Goal: Task Accomplishment & Management: Manage account settings

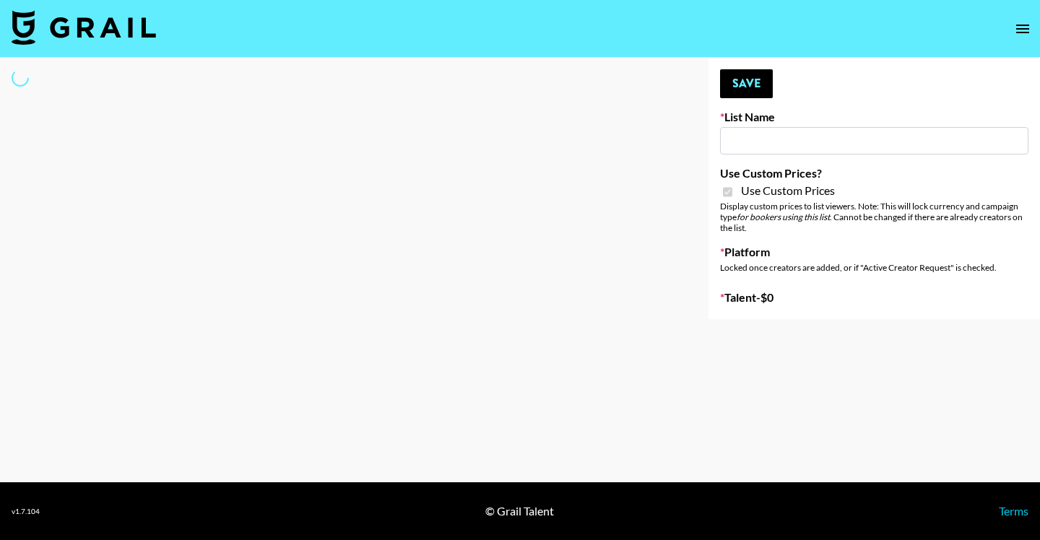
type input "Poizon IG (26th Sept)"
checkbox input "true"
select select "Brand"
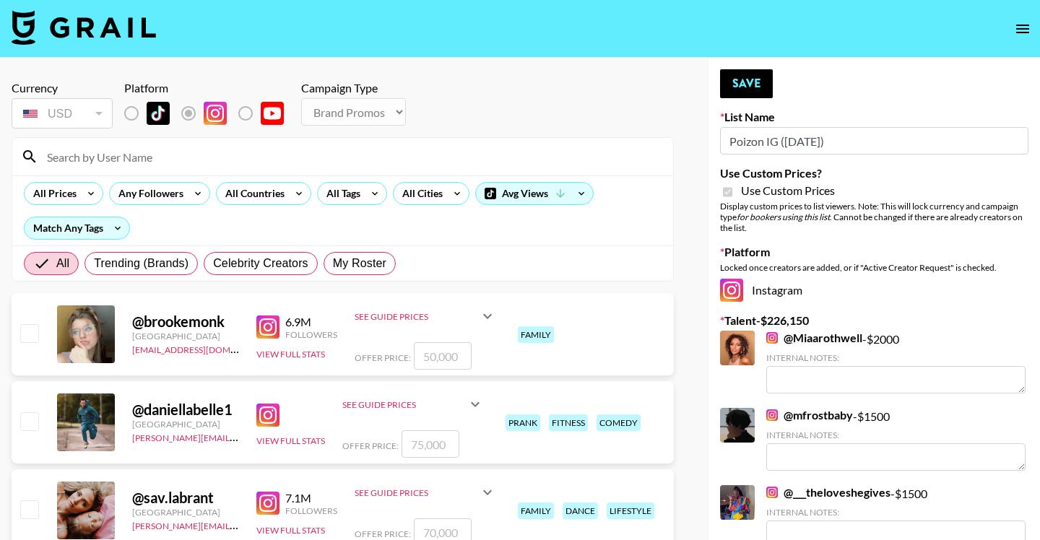
click at [438, 160] on input at bounding box center [351, 156] width 626 height 23
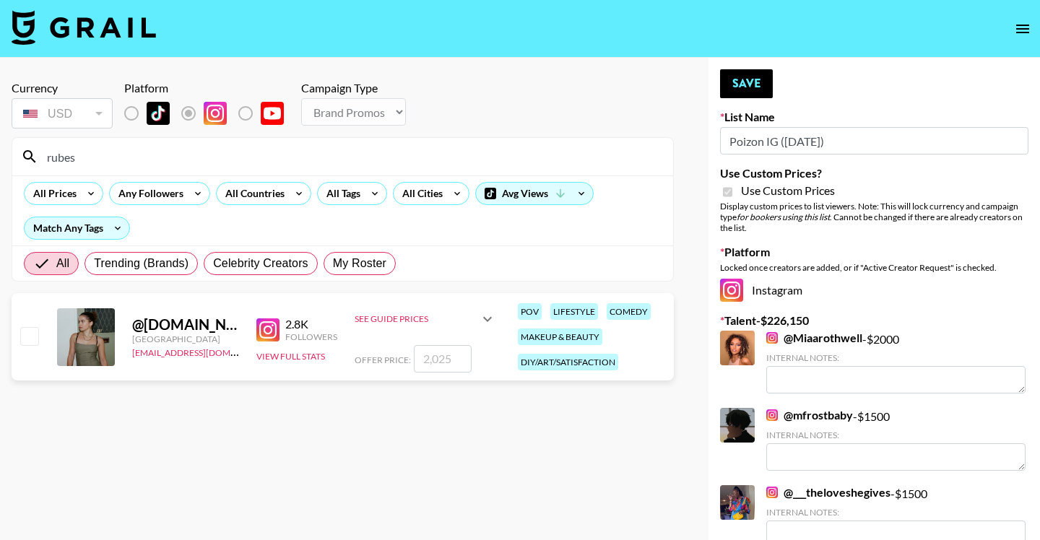
type input "rubes"
click at [27, 338] on input "checkbox" at bounding box center [28, 335] width 17 height 17
checkbox input "true"
type input "2025"
click at [747, 84] on button "Save" at bounding box center [746, 83] width 53 height 29
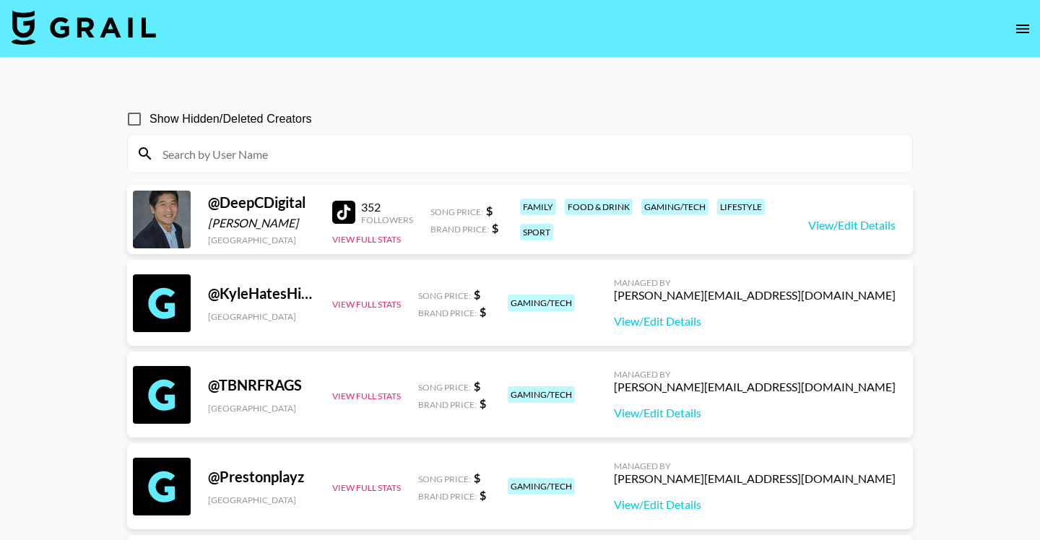
click at [1021, 33] on icon "open drawer" at bounding box center [1022, 29] width 13 height 9
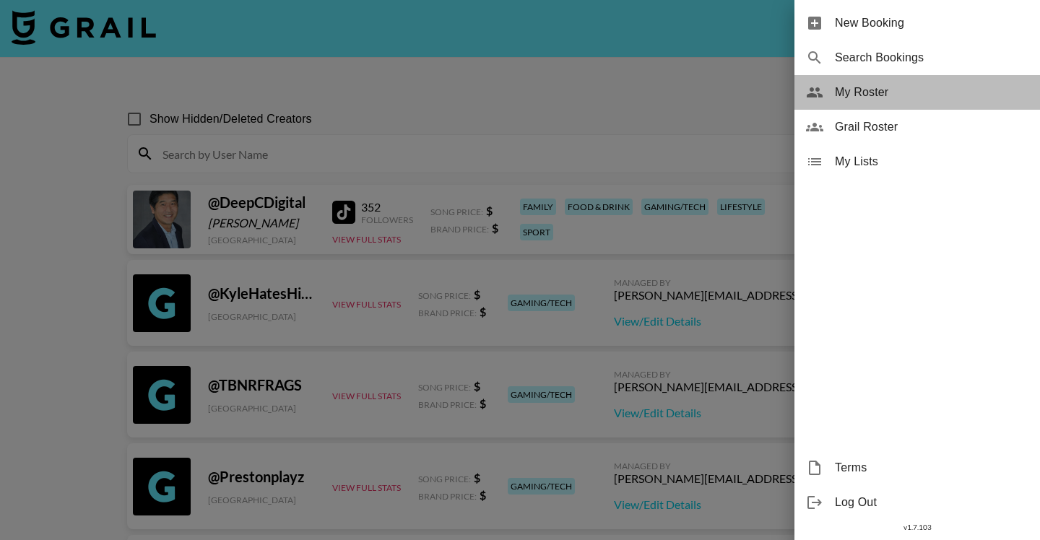
click at [842, 98] on span "My Roster" at bounding box center [932, 92] width 194 height 17
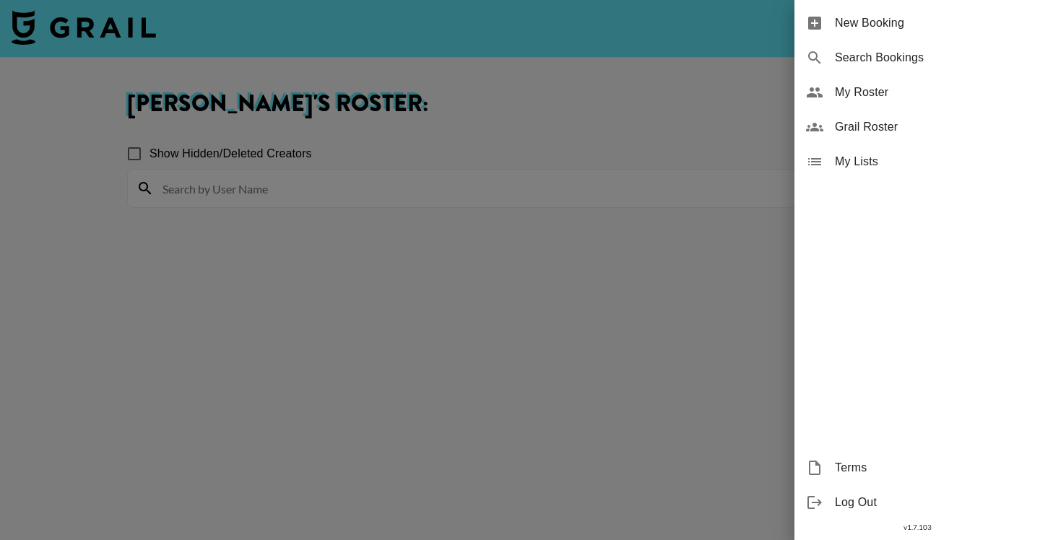
click at [499, 184] on div at bounding box center [520, 270] width 1040 height 540
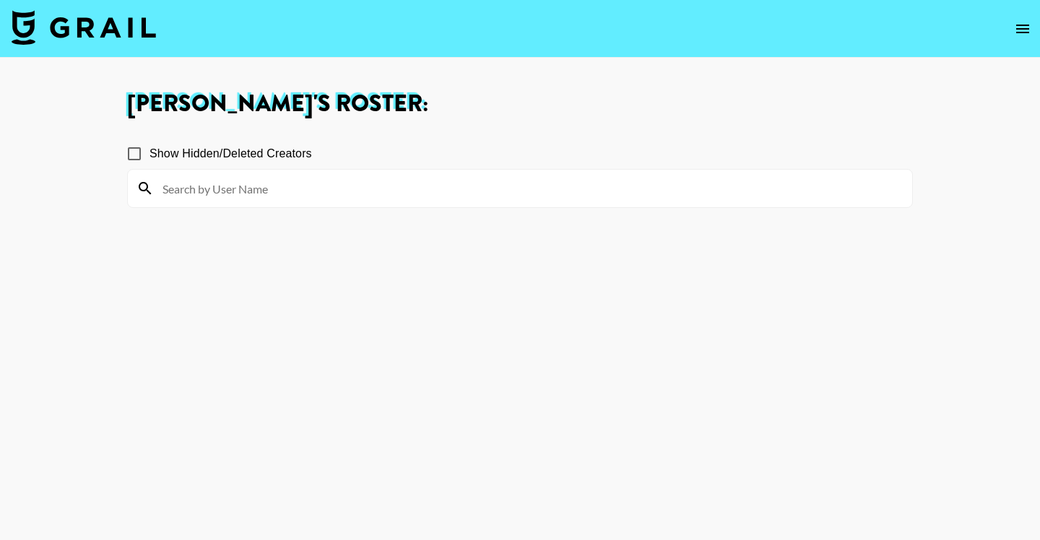
click at [493, 189] on input at bounding box center [529, 188] width 750 height 23
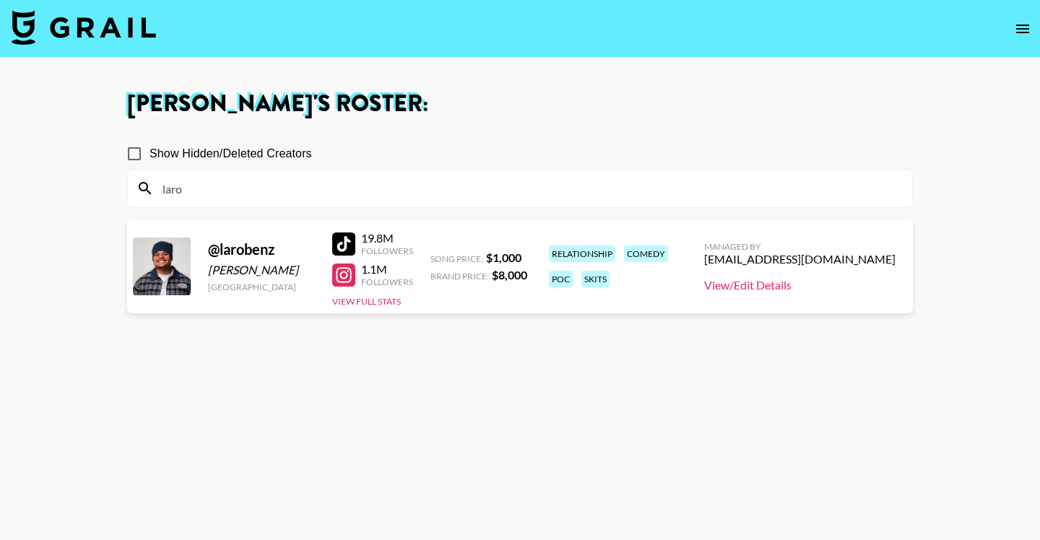
type input "laro"
click at [829, 291] on link "View/Edit Details" at bounding box center [799, 285] width 191 height 14
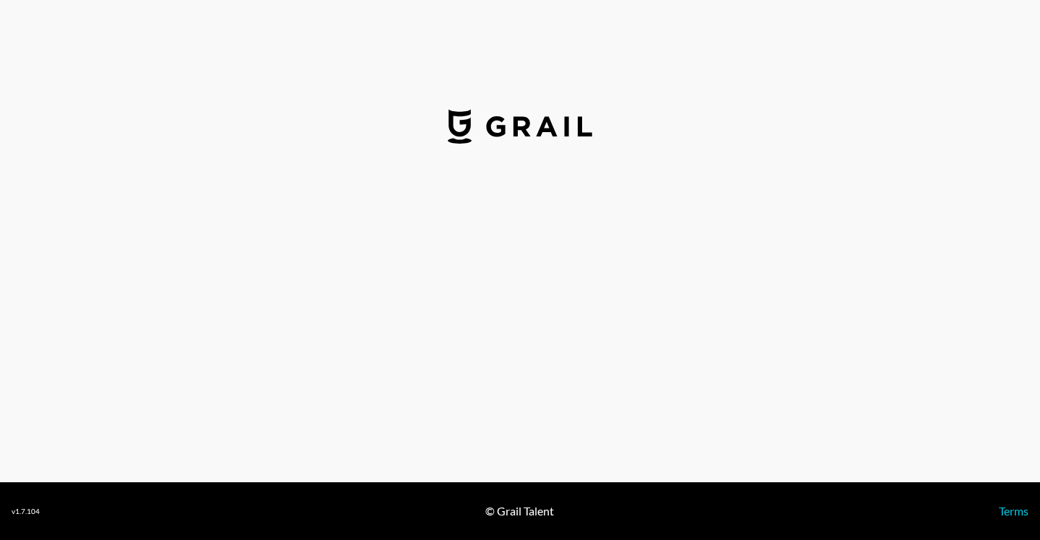
select select "USD"
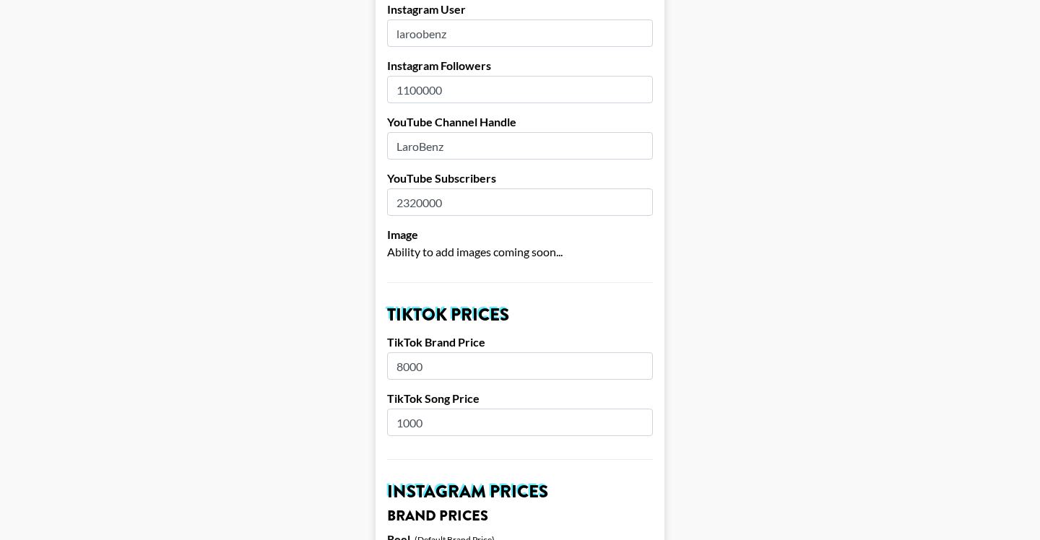
scroll to position [317, 0]
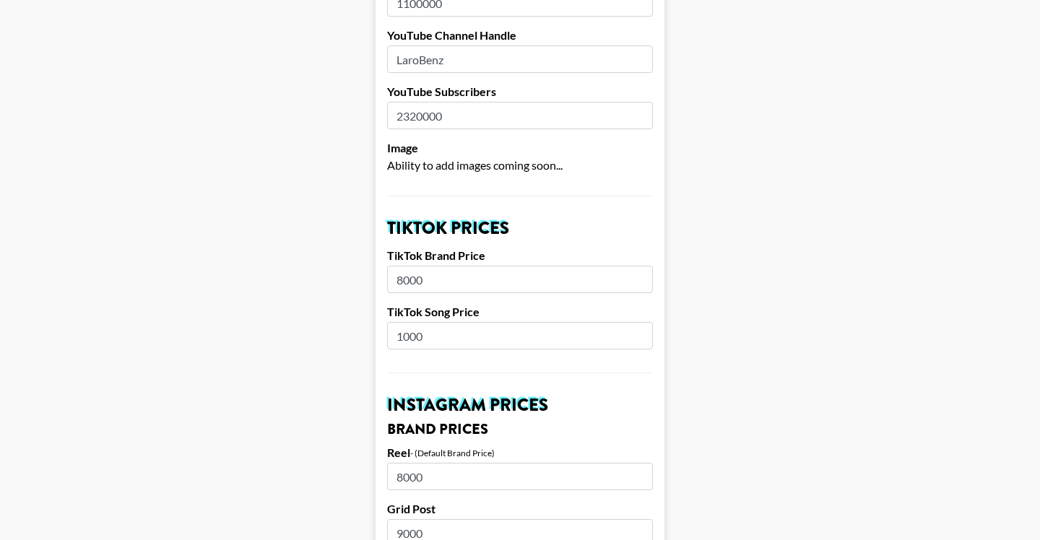
click at [420, 334] on input "1000" at bounding box center [520, 335] width 266 height 27
type input "3000"
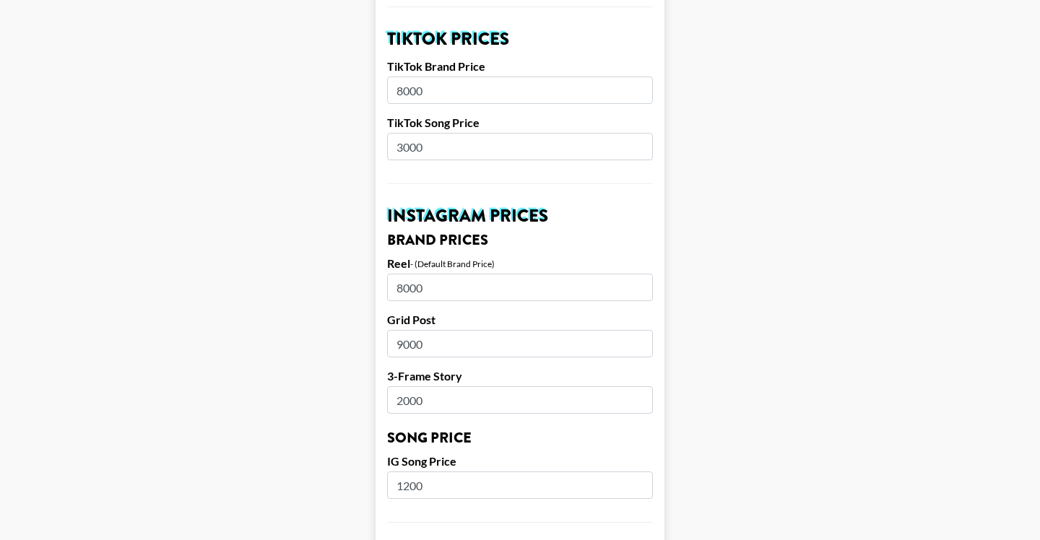
scroll to position [507, 0]
click at [412, 495] on input "1200" at bounding box center [520, 484] width 266 height 27
type input "3000"
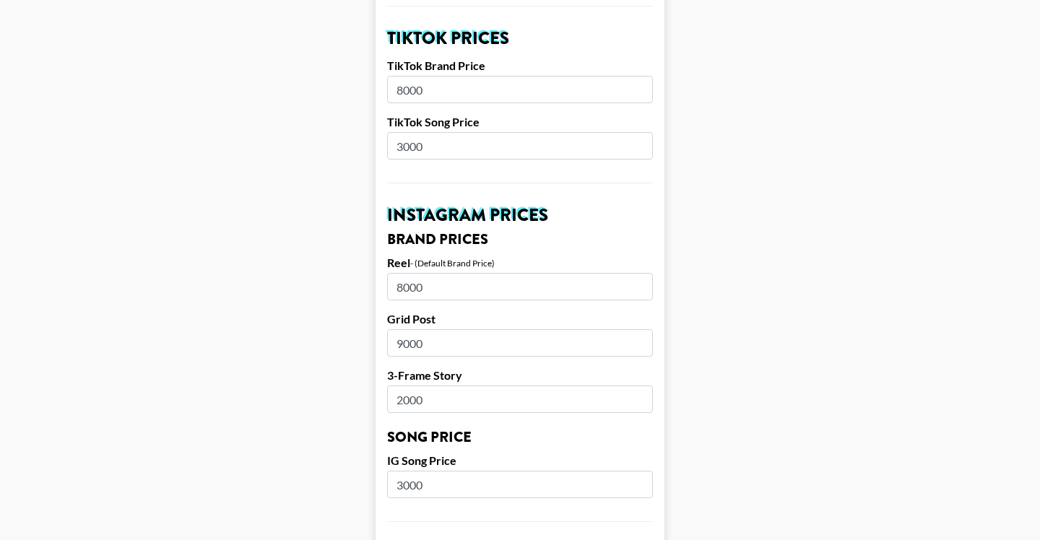
click at [265, 454] on main "Airtable ID: rec0Npx71rM5JrX21 Manager(s) [EMAIL_ADDRESS][DOMAIN_NAME] ​ TikTok…" at bounding box center [520, 473] width 1017 height 1798
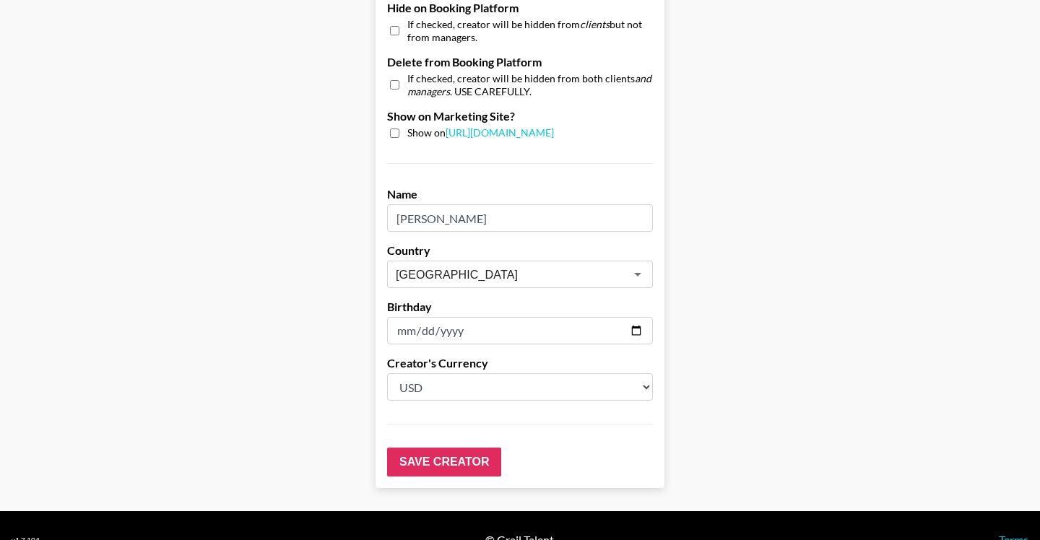
scroll to position [1419, 0]
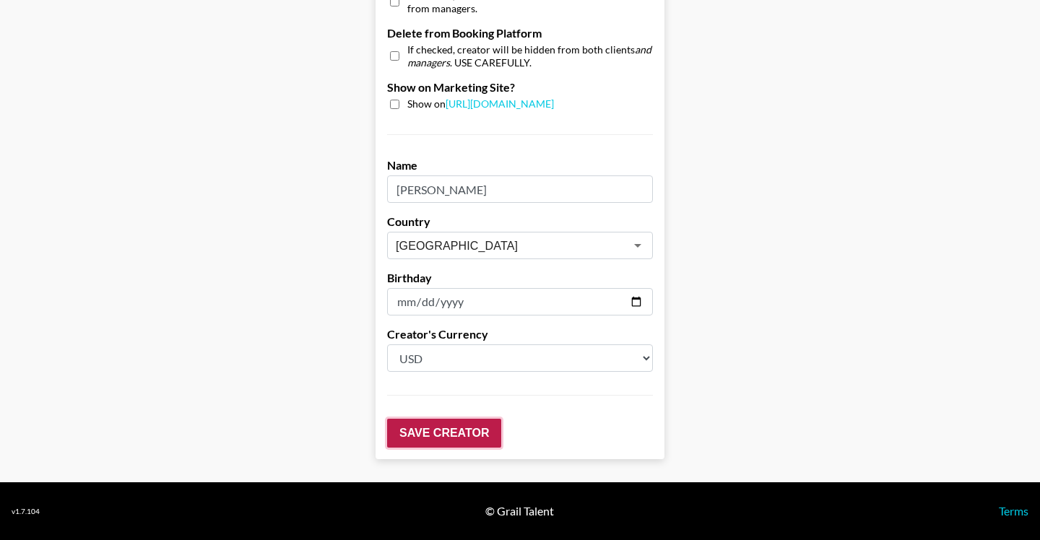
click at [453, 420] on input "Save Creator" at bounding box center [444, 433] width 114 height 29
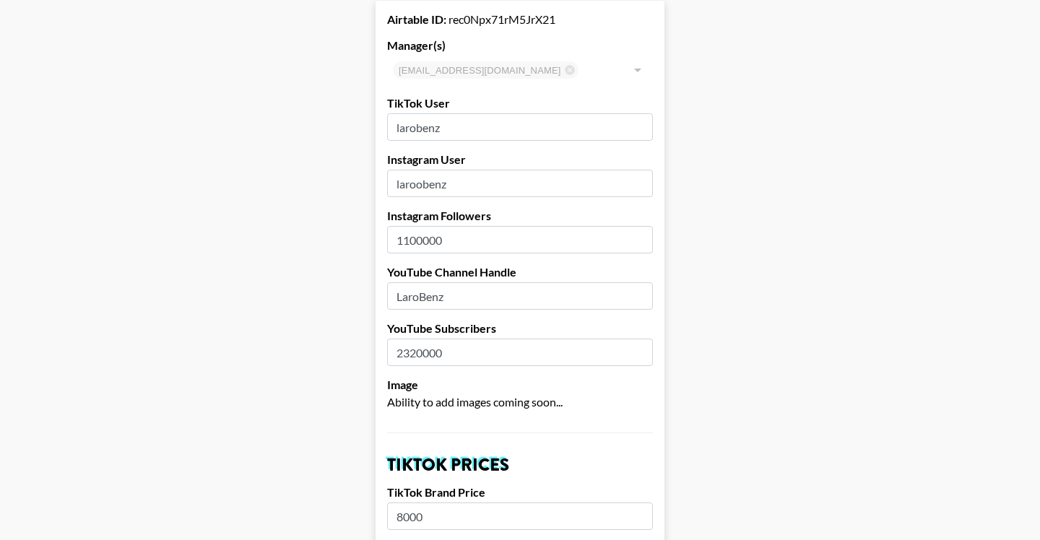
scroll to position [0, 0]
